Goal: Use online tool/utility: Utilize a website feature to perform a specific function

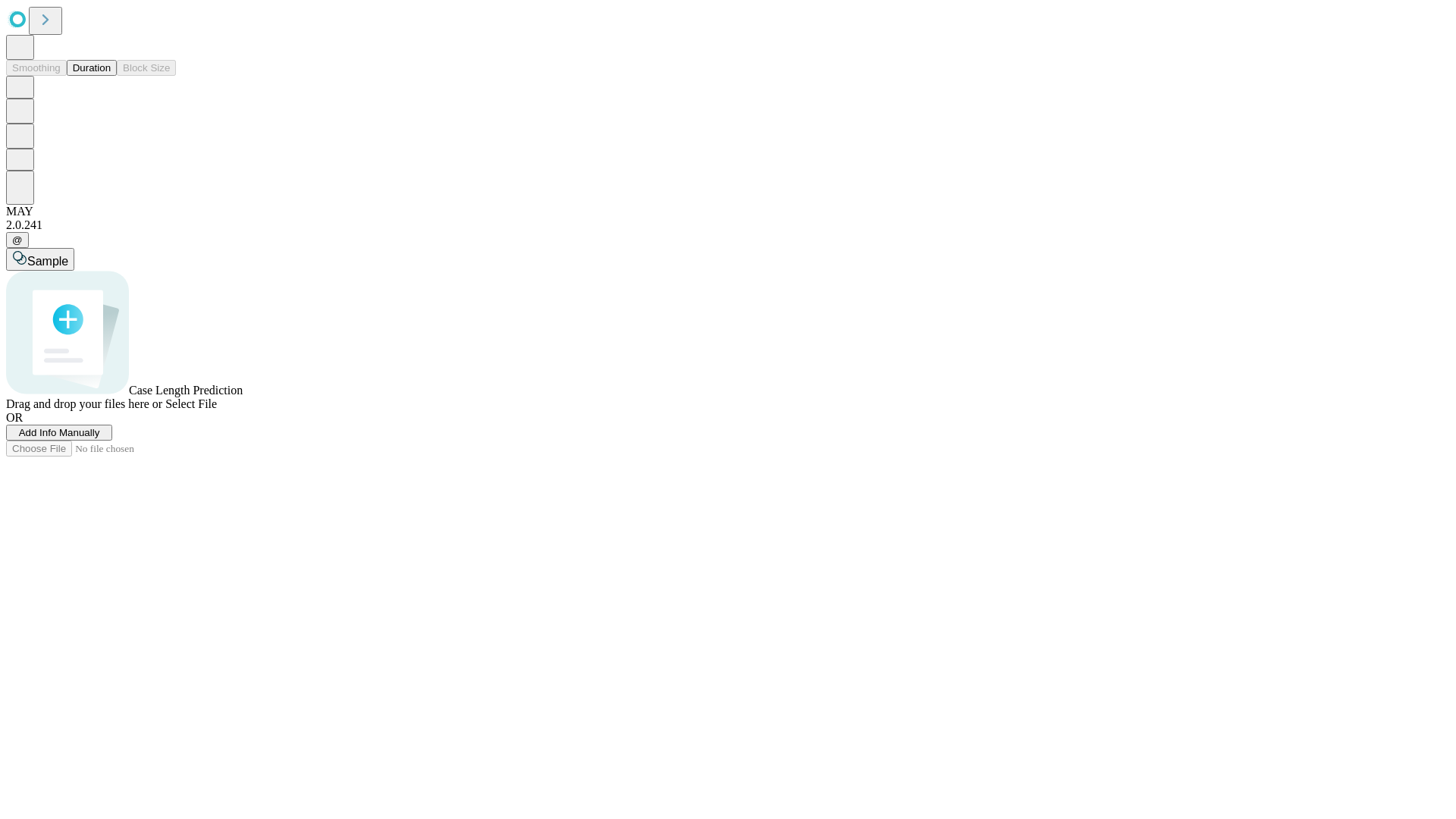
click at [111, 76] on button "Duration" at bounding box center [92, 68] width 51 height 16
click at [217, 410] on span "Select File" at bounding box center [190, 403] width 51 height 13
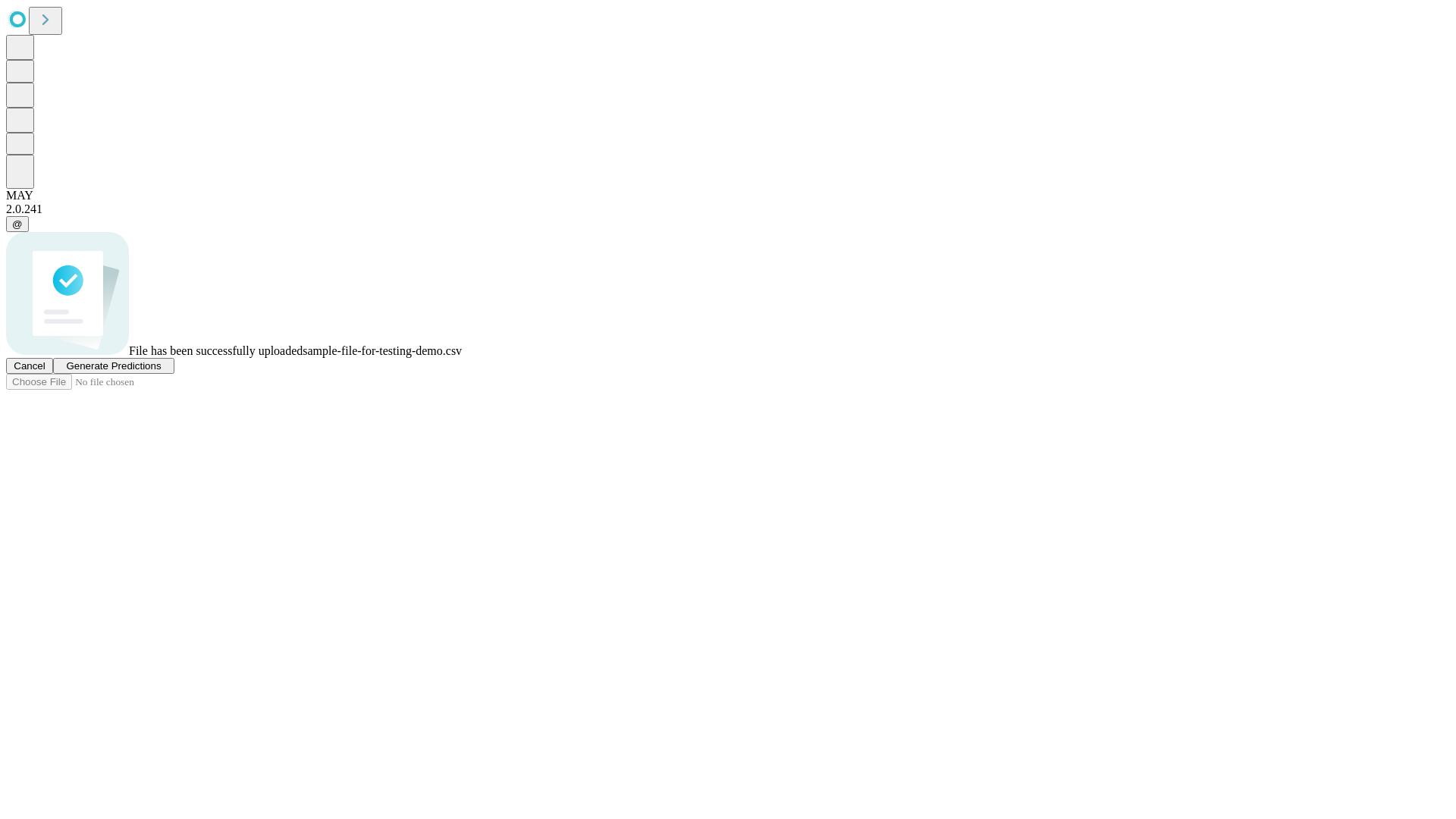
click at [160, 372] on span "Generate Predictions" at bounding box center [114, 366] width 95 height 12
